Goal: Task Accomplishment & Management: Complete application form

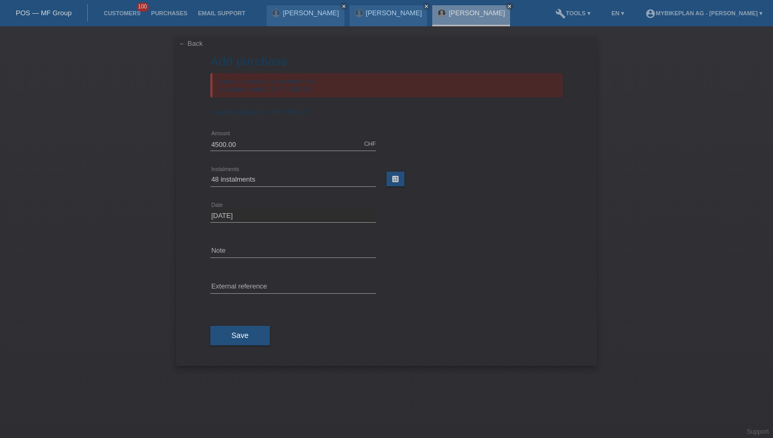
select select "488"
click at [126, 15] on link "Customers" at bounding box center [121, 13] width 47 height 6
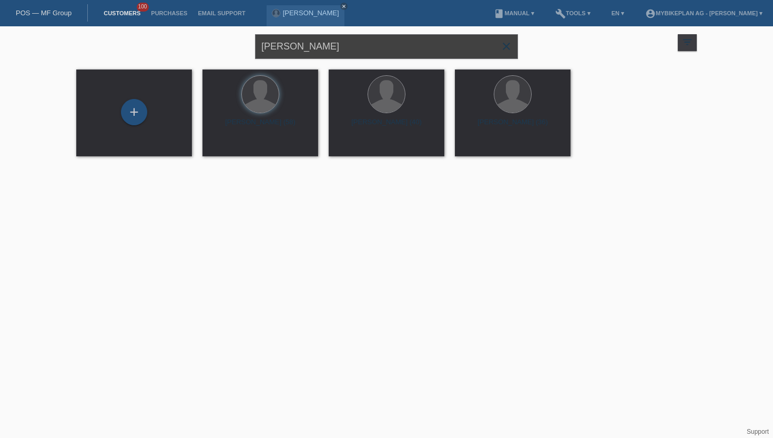
drag, startPoint x: 354, startPoint y: 52, endPoint x: 222, endPoint y: 28, distance: 134.7
click at [222, 28] on div "Halim Lenjani close filter_list view_module Show all customers star Show stared…" at bounding box center [386, 45] width 631 height 38
paste input "Wasescha Samantha"
type input "Wasescha Samantha"
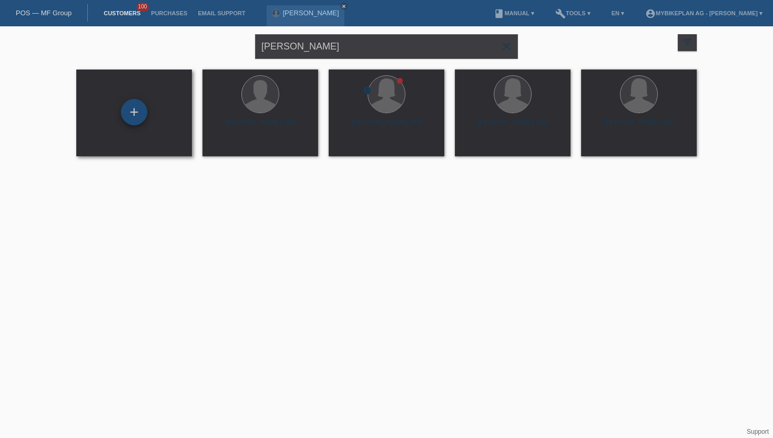
click at [137, 115] on div "+" at bounding box center [134, 112] width 26 height 26
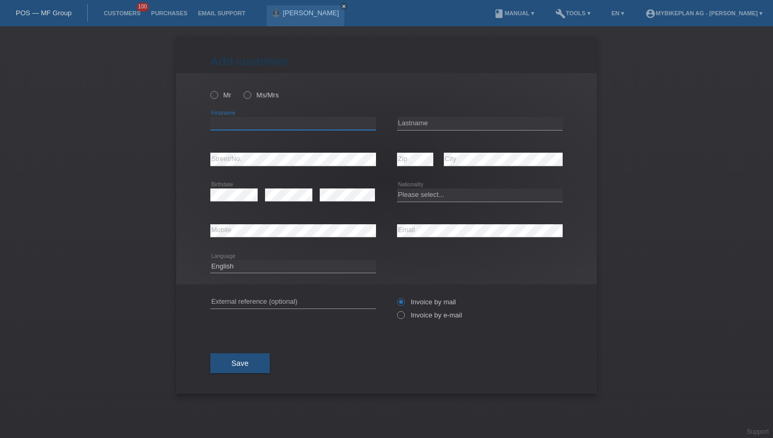
click at [260, 126] on input "text" at bounding box center [293, 123] width 166 height 13
paste input "Wasescha Samantha"
click at [230, 124] on input "Wasescha Samantha" at bounding box center [293, 123] width 166 height 13
type input "[PERSON_NAME]"
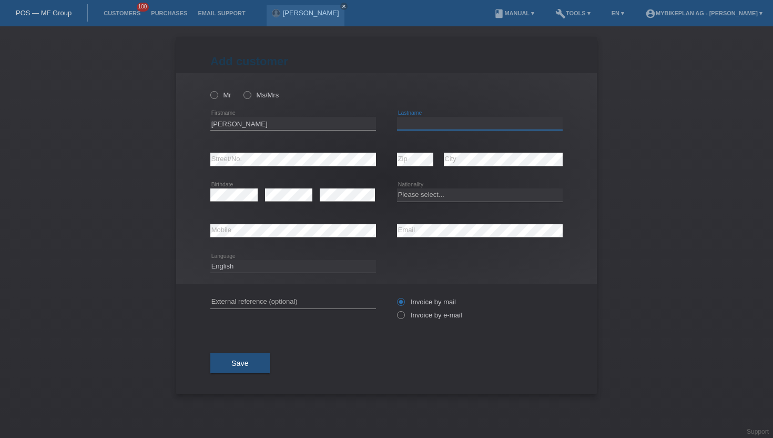
click at [439, 125] on input "text" at bounding box center [480, 123] width 166 height 13
paste input "Wasescha"
type input "Wasescha"
click at [242, 89] on icon at bounding box center [242, 89] width 0 height 0
click at [247, 97] on input "Ms/Mrs" at bounding box center [247, 94] width 7 height 7
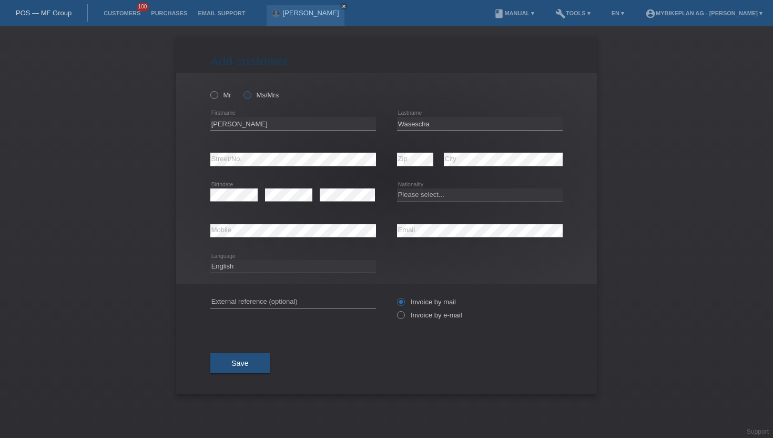
radio input "true"
click at [396, 309] on icon at bounding box center [396, 309] width 0 height 0
click at [403, 317] on input "Invoice by e-mail" at bounding box center [400, 317] width 7 height 13
radio input "true"
click at [392, 197] on div "error Birthdate error error Please select... Aruba" at bounding box center [386, 195] width 353 height 36
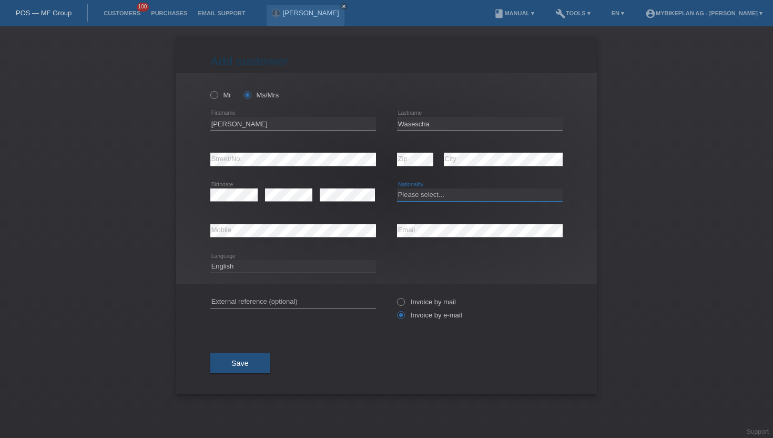
click at [419, 196] on select "Please select... Switzerland Austria Germany Liechtenstein ------------ Afghani…" at bounding box center [480, 194] width 166 height 13
select select "CH"
click at [397, 189] on select "Please select... Switzerland Austria Germany Liechtenstein ------------ Afghani…" at bounding box center [480, 194] width 166 height 13
click at [244, 366] on span "Save" at bounding box center [239, 363] width 17 height 8
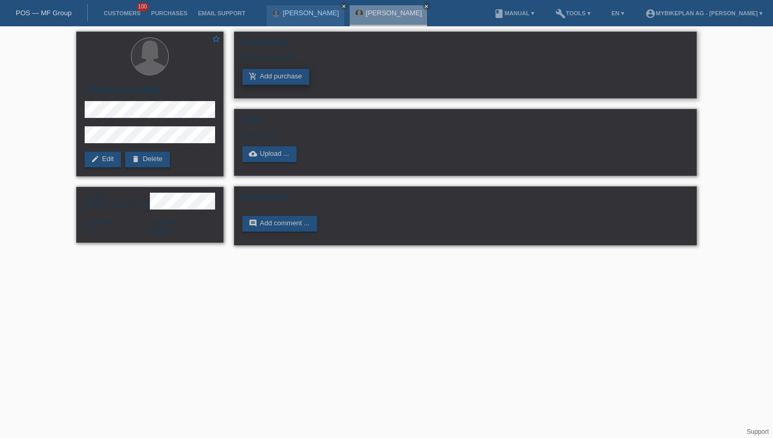
click at [266, 80] on link "add_shopping_cart Add purchase" at bounding box center [276, 77] width 67 height 16
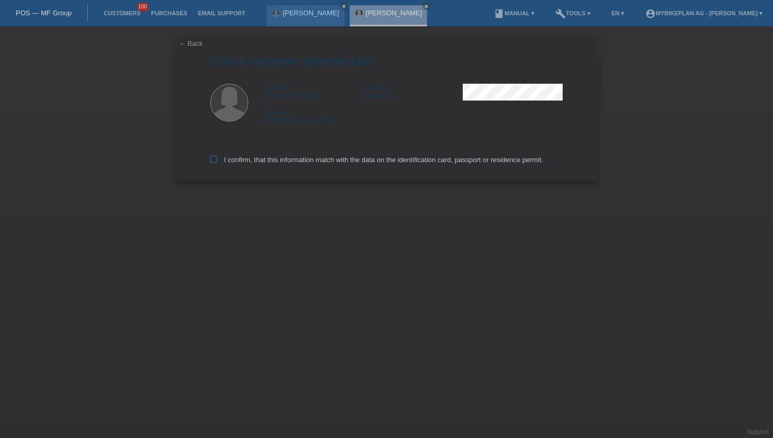
click at [213, 163] on icon at bounding box center [213, 159] width 7 height 7
click at [213, 163] on input "I confirm, that this information match with the data on the identification card…" at bounding box center [213, 159] width 7 height 7
checkbox input "true"
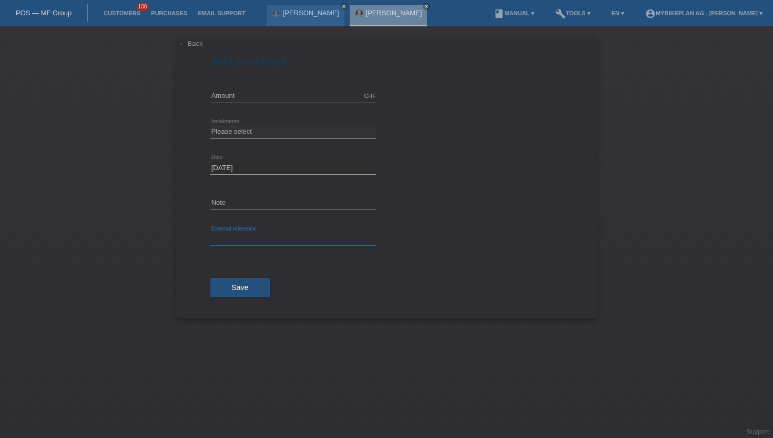
click at [245, 244] on input "text" at bounding box center [293, 239] width 166 height 13
paste input "43851194735"
type input "43851194735"
click at [234, 95] on input "text" at bounding box center [293, 95] width 166 height 13
type input "2"
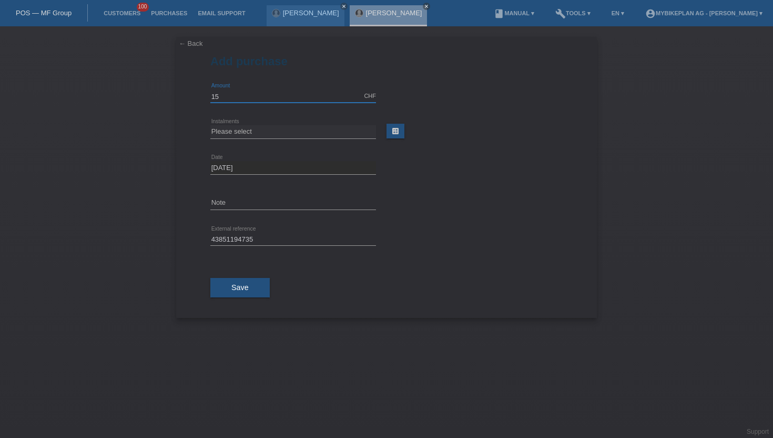
type input "15000.00"
click at [265, 136] on select "Please select 6 instalments 12 instalments 18 instalments 24 instalments 36 ins…" at bounding box center [293, 131] width 166 height 13
select select "488"
click at [210, 125] on select "Please select 6 instalments 12 instalments 18 instalments 24 instalments 36 ins…" at bounding box center [293, 131] width 166 height 13
click at [248, 285] on span "Save" at bounding box center [239, 287] width 17 height 8
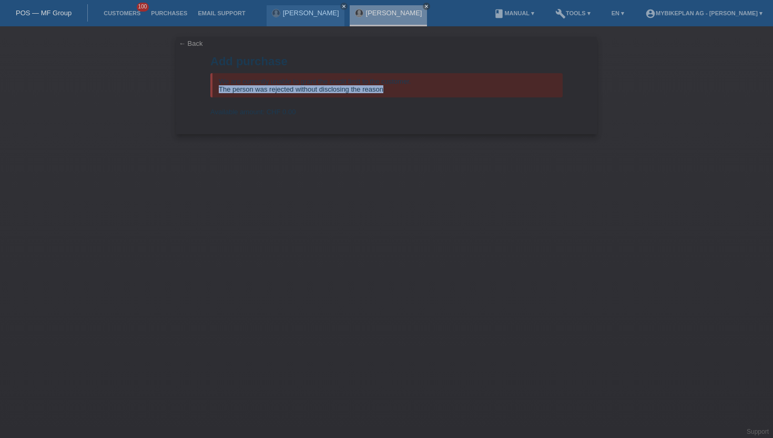
drag, startPoint x: 385, startPoint y: 89, endPoint x: 219, endPoint y: 89, distance: 165.7
click at [219, 89] on div "We are currently unable to grant the credit limit to the customer. The person w…" at bounding box center [386, 85] width 353 height 24
copy div "The person was rejected without disclosing the reason"
click at [425, 123] on form "Add purchase We are currently unable to grant the credit limit to the customer.…" at bounding box center [386, 94] width 353 height 79
click at [119, 12] on link "Customers" at bounding box center [121, 13] width 47 height 6
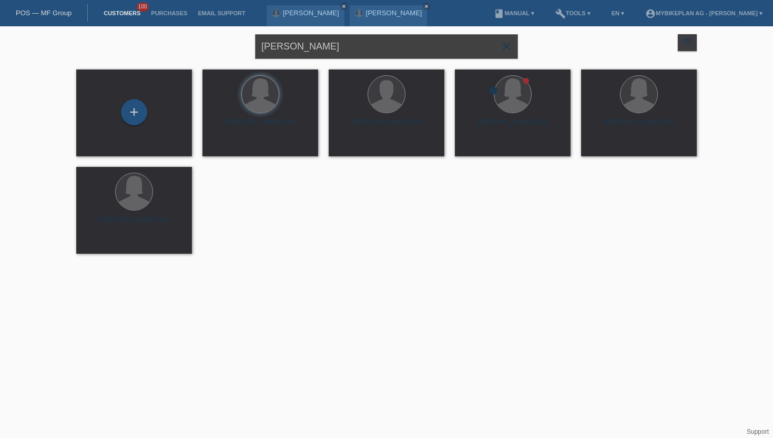
drag, startPoint x: 358, startPoint y: 46, endPoint x: 234, endPoint y: 45, distance: 124.7
click at [234, 45] on div "Wasescha Samantha close filter_list view_module Show all customers star Show st…" at bounding box center [386, 45] width 631 height 38
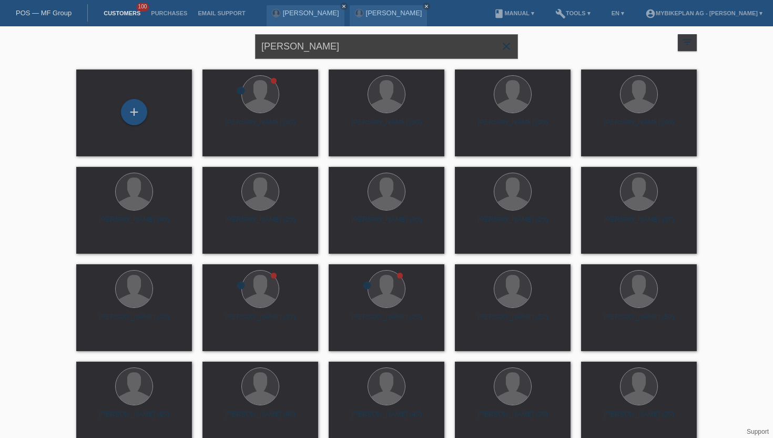
drag, startPoint x: 334, startPoint y: 45, endPoint x: 270, endPoint y: 41, distance: 63.8
click at [270, 41] on input "Pascal jauch" at bounding box center [386, 46] width 263 height 25
type input "P"
paste input "[PERSON_NAME]"
type input "[PERSON_NAME]"
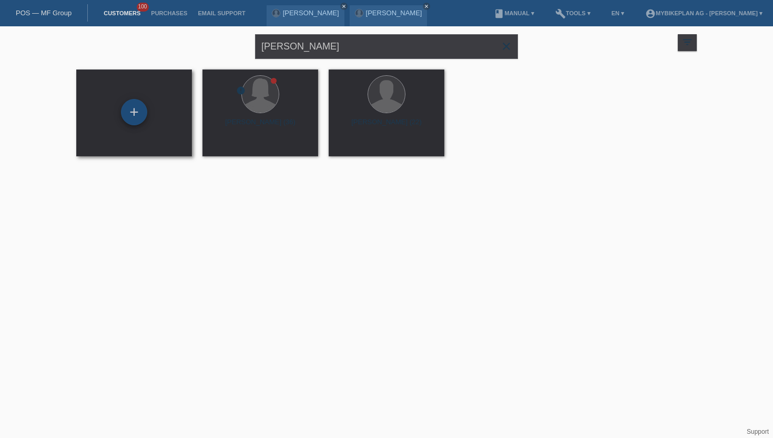
click at [130, 113] on div "+" at bounding box center [134, 112] width 26 height 26
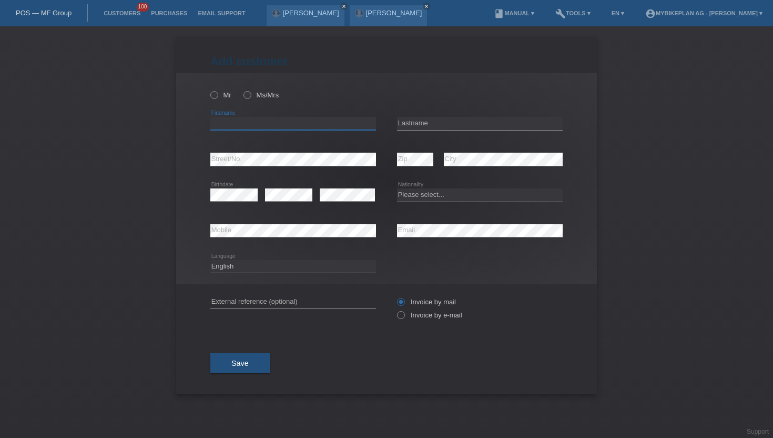
click at [240, 122] on input "text" at bounding box center [293, 123] width 166 height 13
paste input "[PERSON_NAME]"
click at [256, 124] on input "[PERSON_NAME]" at bounding box center [293, 123] width 166 height 13
type input "Loris"
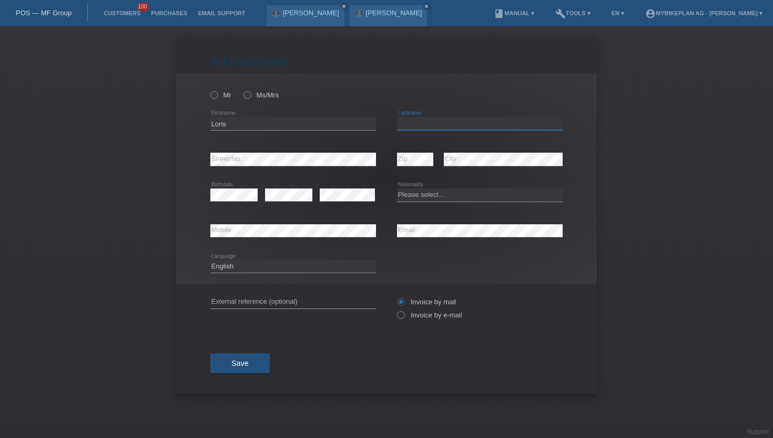
click at [407, 119] on input "text" at bounding box center [480, 123] width 166 height 13
paste input "Grossenbacher"
type input "Grossenbacher"
click at [209, 89] on icon at bounding box center [209, 89] width 0 height 0
click at [217, 95] on input "Mr" at bounding box center [213, 94] width 7 height 7
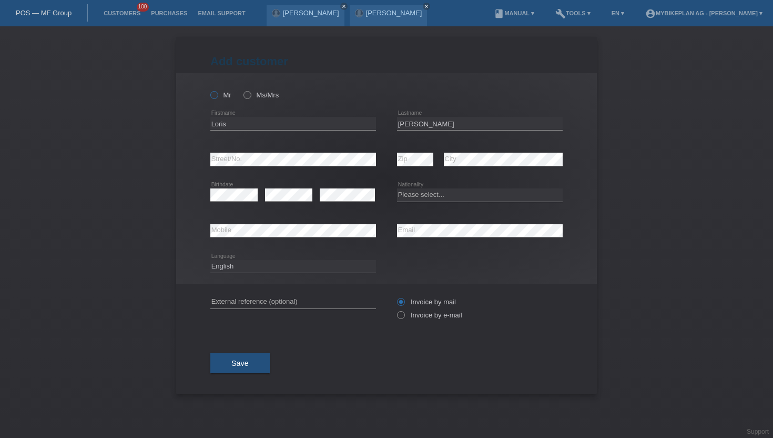
radio input "true"
click at [396, 309] on icon at bounding box center [396, 309] width 0 height 0
click at [401, 318] on input "Invoice by e-mail" at bounding box center [400, 317] width 7 height 13
radio input "true"
click at [427, 195] on select "Please select... Switzerland Austria Germany Liechtenstein ------------ Afghani…" at bounding box center [480, 194] width 166 height 13
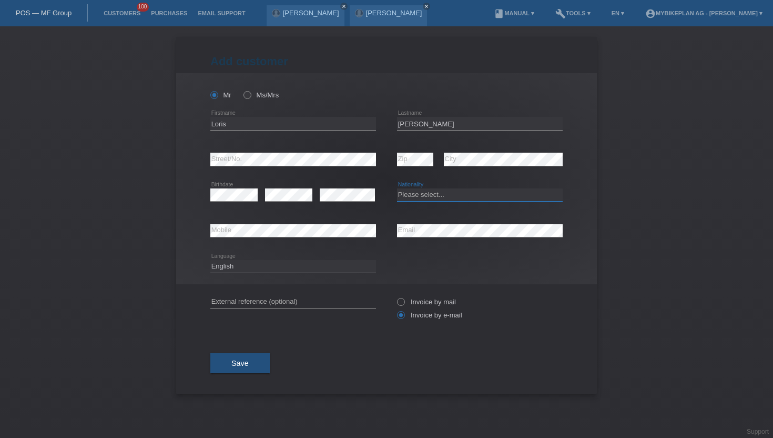
select select "CH"
click at [397, 189] on select "Please select... Switzerland Austria Germany Liechtenstein ------------ Afghani…" at bounding box center [480, 194] width 166 height 13
click at [253, 263] on select "Deutsch Français Italiano English" at bounding box center [293, 266] width 166 height 13
select select "de"
click at [210, 260] on select "Deutsch Français Italiano English" at bounding box center [293, 266] width 166 height 13
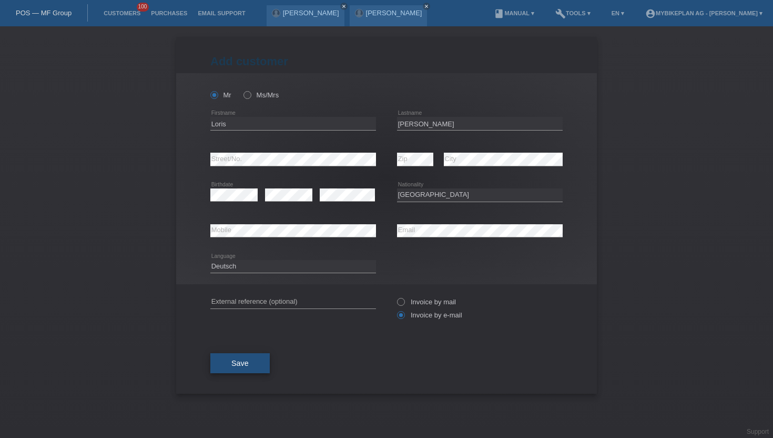
click at [241, 366] on span "Save" at bounding box center [239, 363] width 17 height 8
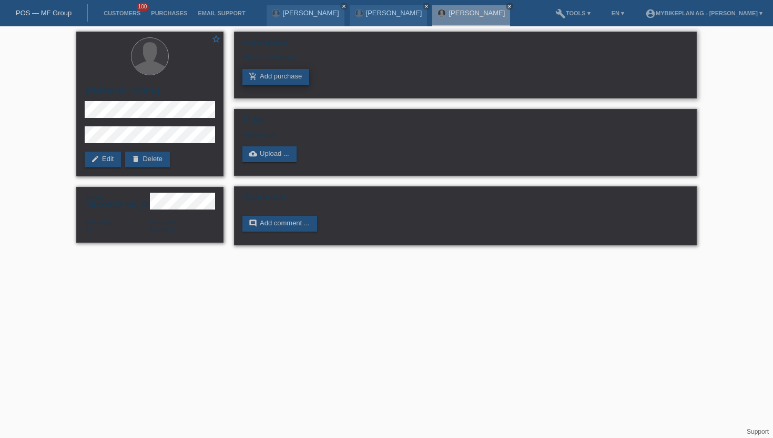
click at [275, 80] on link "add_shopping_cart Add purchase" at bounding box center [276, 77] width 67 height 16
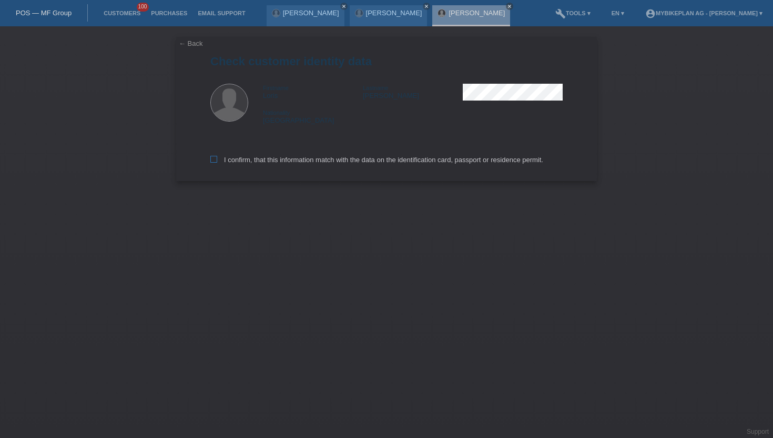
click at [217, 162] on icon at bounding box center [213, 159] width 7 height 7
click at [217, 162] on input "I confirm, that this information match with the data on the identification card…" at bounding box center [213, 159] width 7 height 7
checkbox input "true"
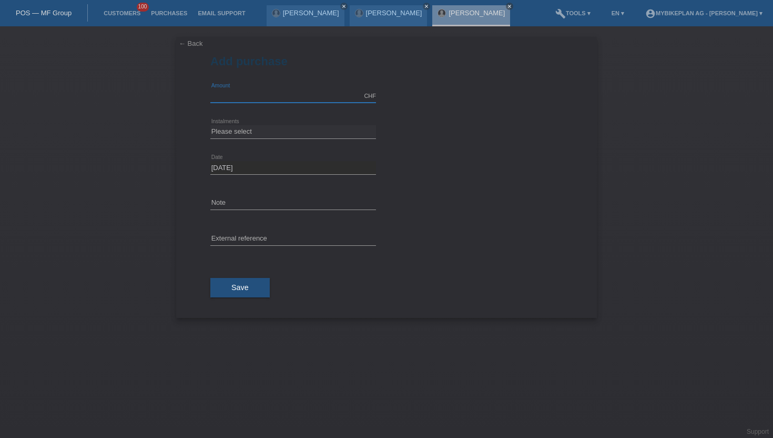
click at [254, 95] on input "text" at bounding box center [293, 95] width 166 height 13
type input "15000.00"
click at [255, 128] on select "Please select 6 instalments 12 instalments 18 instalments 24 instalments 36 ins…" at bounding box center [293, 131] width 166 height 13
select select "488"
click at [210, 125] on select "Please select 6 instalments 12 instalments 18 instalments 24 instalments 36 ins…" at bounding box center [293, 131] width 166 height 13
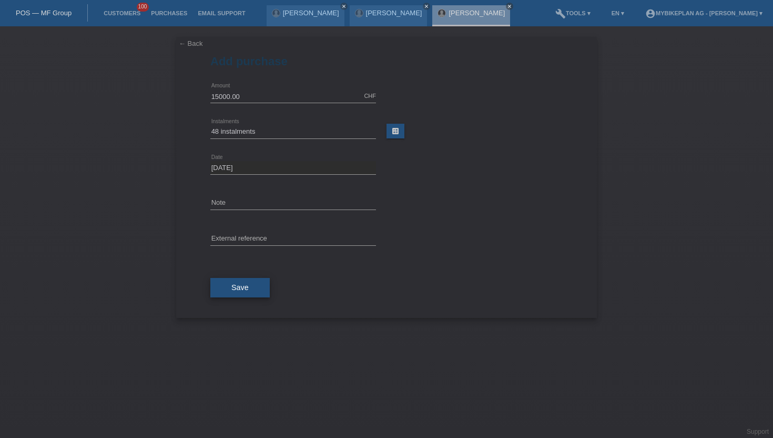
click at [234, 289] on span "Save" at bounding box center [239, 287] width 17 height 8
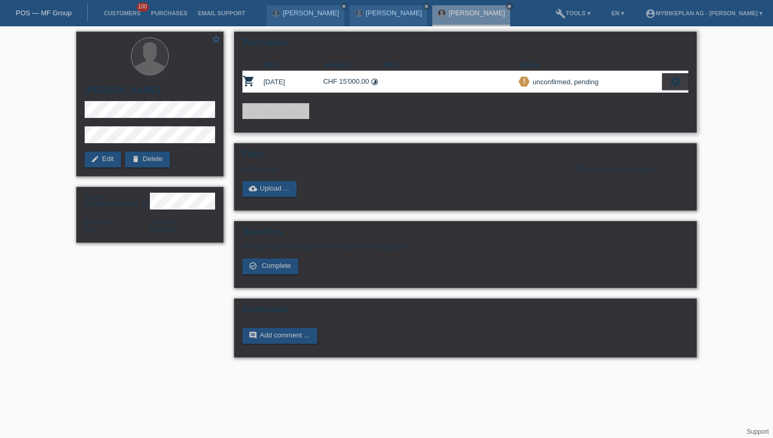
click at [660, 79] on div "priority_high unconfirmed, pending" at bounding box center [591, 81] width 144 height 11
click at [677, 87] on icon "settings" at bounding box center [676, 81] width 12 height 12
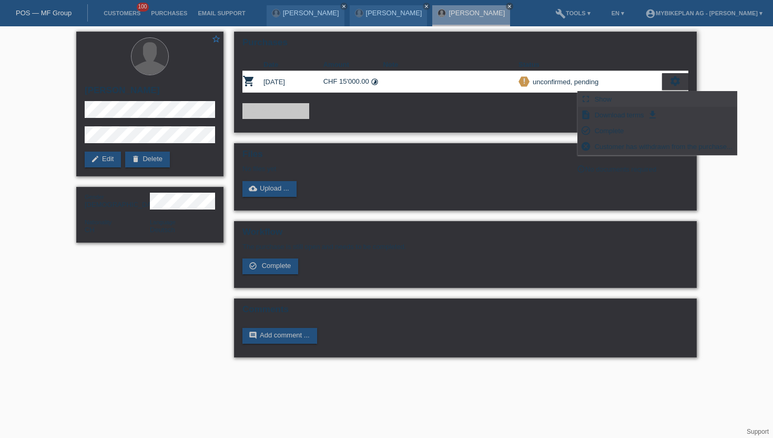
click at [632, 95] on div "fullscreen Show" at bounding box center [657, 100] width 159 height 16
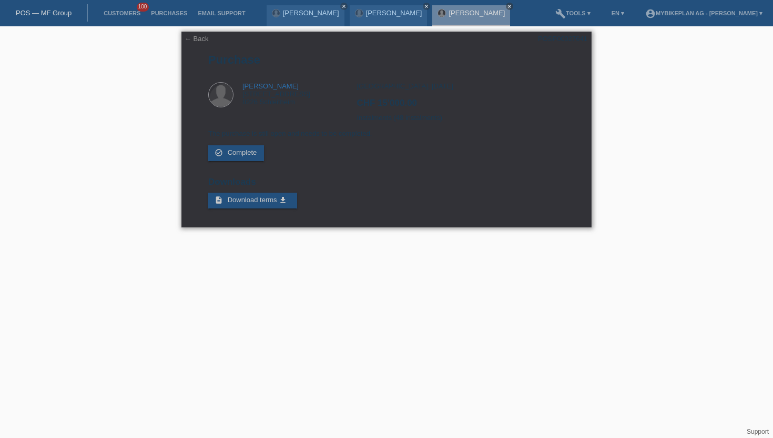
click at [565, 41] on div "POSP00027641" at bounding box center [562, 39] width 49 height 8
copy div "POSP00027641"
click at [133, 14] on link "Customers" at bounding box center [121, 13] width 47 height 6
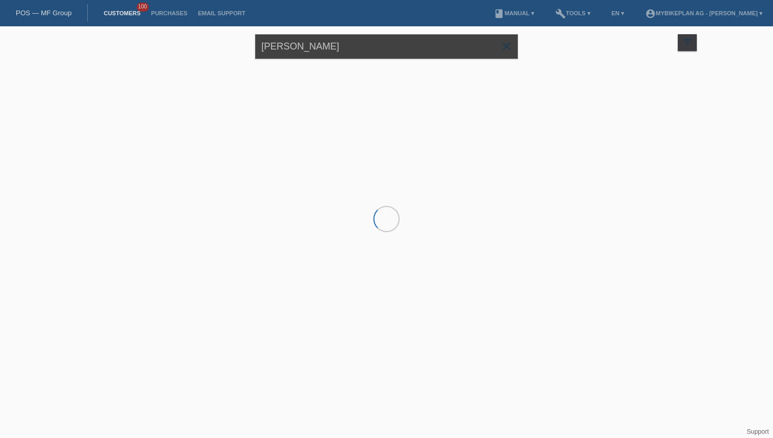
click at [303, 45] on input "[PERSON_NAME]" at bounding box center [386, 46] width 263 height 25
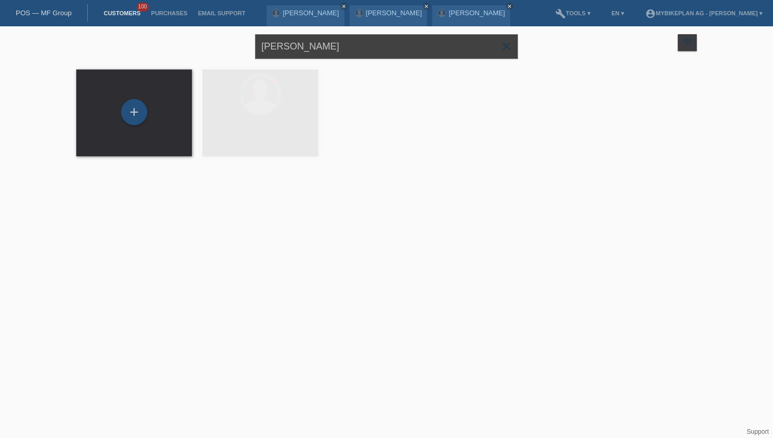
click at [303, 45] on input "[PERSON_NAME]" at bounding box center [386, 46] width 263 height 25
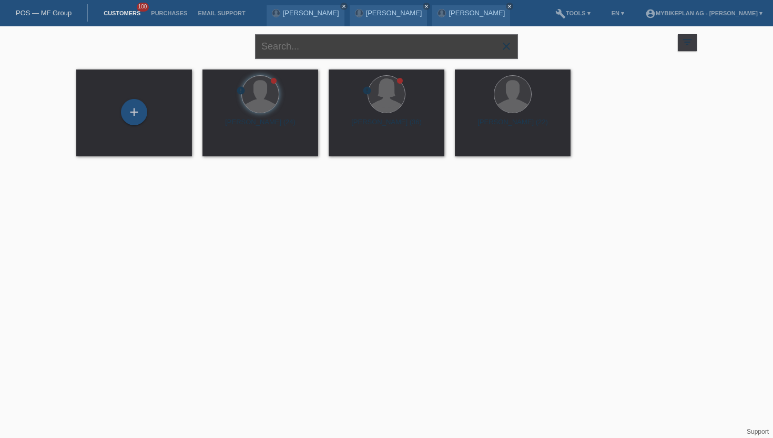
paste input "[PERSON_NAME]"
type input "[PERSON_NAME]"
